Goal: Find specific page/section: Find specific page/section

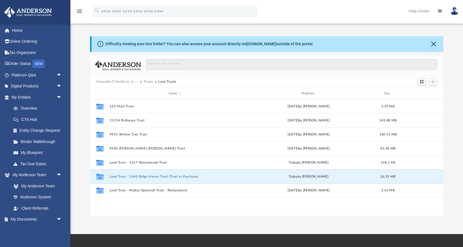
scroll to position [128, 353]
click at [182, 178] on button "Land Trust - 1640 Ridge Haven Trust (Trust to Purchase)" at bounding box center [174, 177] width 131 height 4
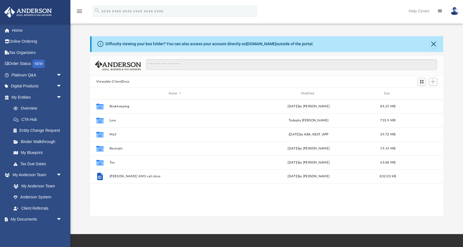
scroll to position [128, 353]
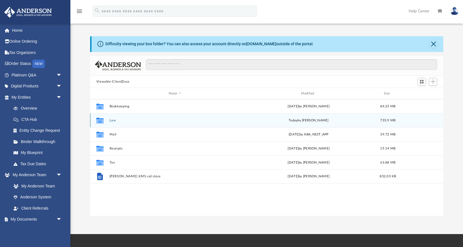
click at [112, 120] on button "Law" at bounding box center [174, 121] width 131 height 4
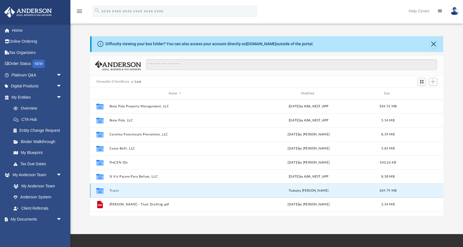
click at [112, 191] on button "Trusts" at bounding box center [174, 191] width 131 height 4
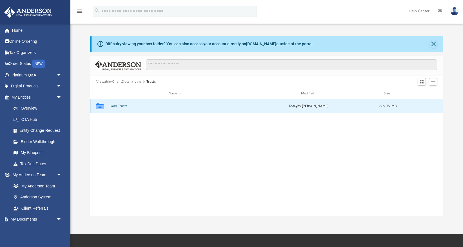
click at [124, 105] on button "Land Trusts" at bounding box center [174, 107] width 131 height 4
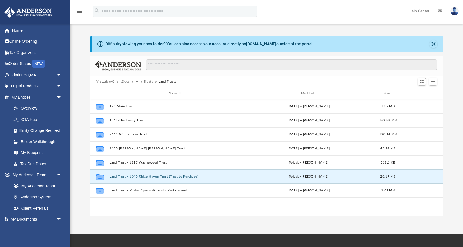
click at [157, 175] on button "Land Trust - 1640 Ridge Haven Trust (Trust to Purchase)" at bounding box center [174, 177] width 131 height 4
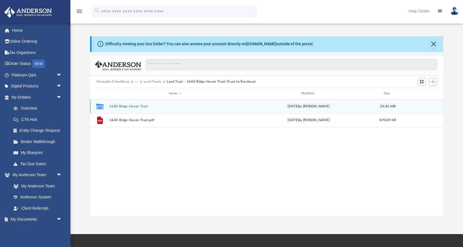
click at [115, 106] on button "1640 Ridge Haven Trust" at bounding box center [174, 107] width 131 height 4
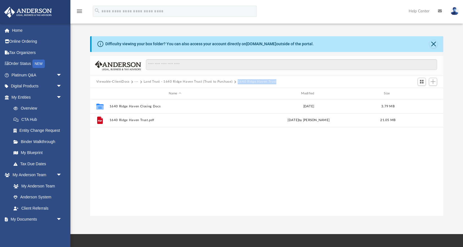
drag, startPoint x: 282, startPoint y: 81, endPoint x: 235, endPoint y: 82, distance: 47.6
click at [235, 82] on div "Viewable-ClientDocs ··· Land Trust - 1640 Ridge Haven Trust (Trust to Purchase)…" at bounding box center [266, 82] width 353 height 12
copy div "1640 Ridge Haven Trust"
drag, startPoint x: 232, startPoint y: 82, endPoint x: 144, endPoint y: 81, distance: 88.1
click at [144, 81] on span "Land Trust - 1640 Ridge Haven Trust (Trust to Purchase)" at bounding box center [191, 81] width 94 height 5
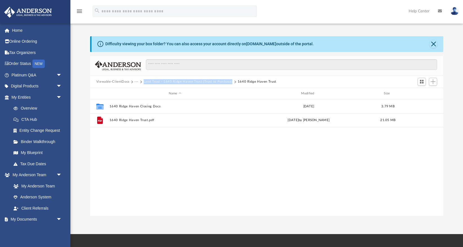
copy button "Land Trust - 1640 Ridge Haven Trust (Trust to Purchase)"
